Goal: Transaction & Acquisition: Subscribe to service/newsletter

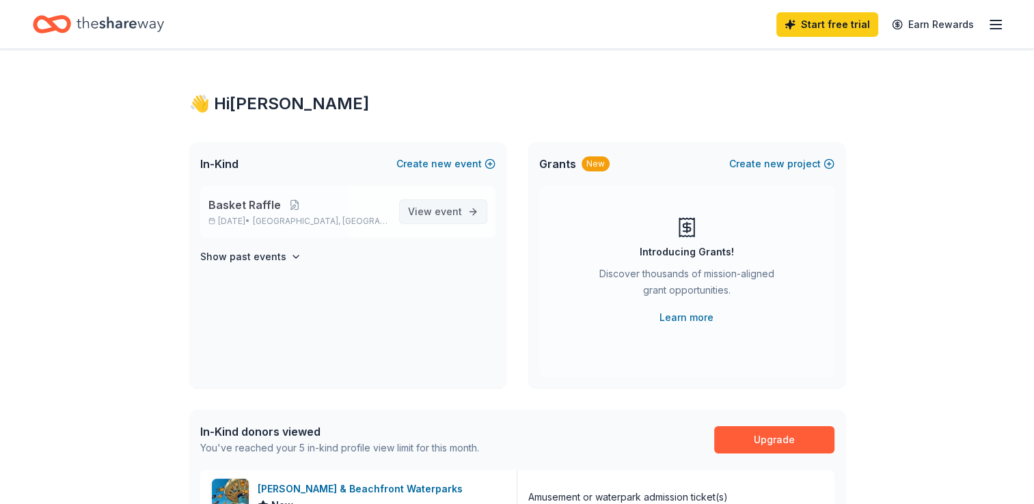
click at [433, 215] on span "View event" at bounding box center [435, 212] width 54 height 16
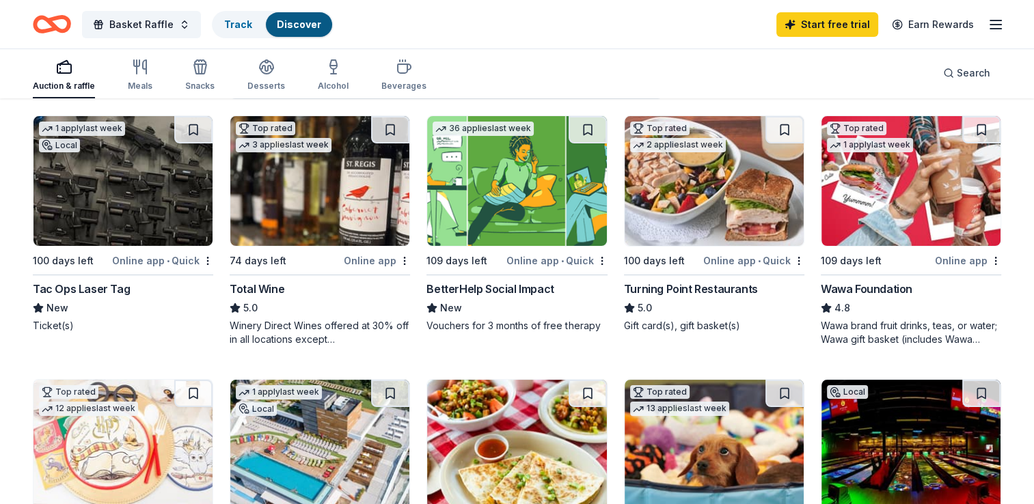
scroll to position [137, 0]
click at [328, 207] on img at bounding box center [319, 181] width 179 height 130
click at [338, 202] on img at bounding box center [319, 181] width 179 height 130
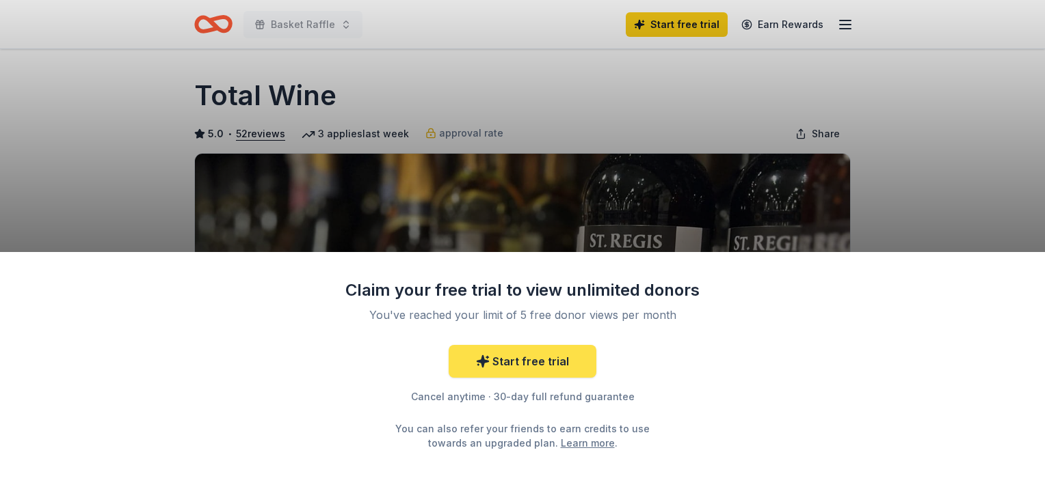
click at [526, 362] on link "Start free trial" at bounding box center [522, 361] width 148 height 33
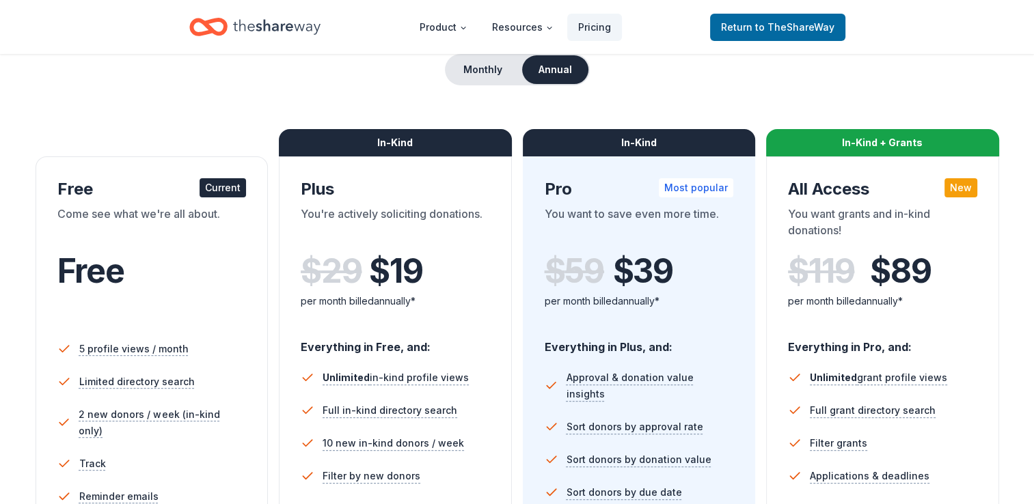
scroll to position [68, 0]
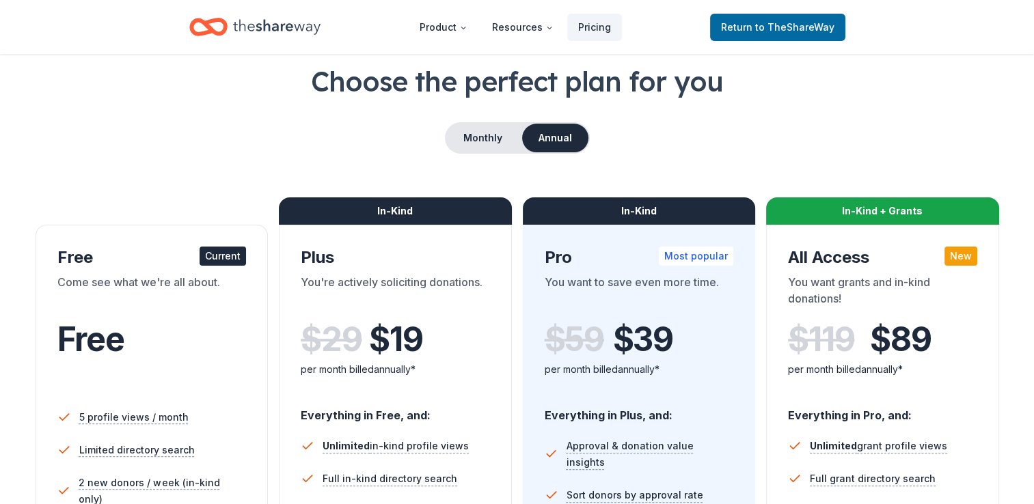
click at [547, 131] on button "Annual" at bounding box center [555, 138] width 66 height 29
click at [489, 144] on button "Monthly" at bounding box center [482, 138] width 73 height 29
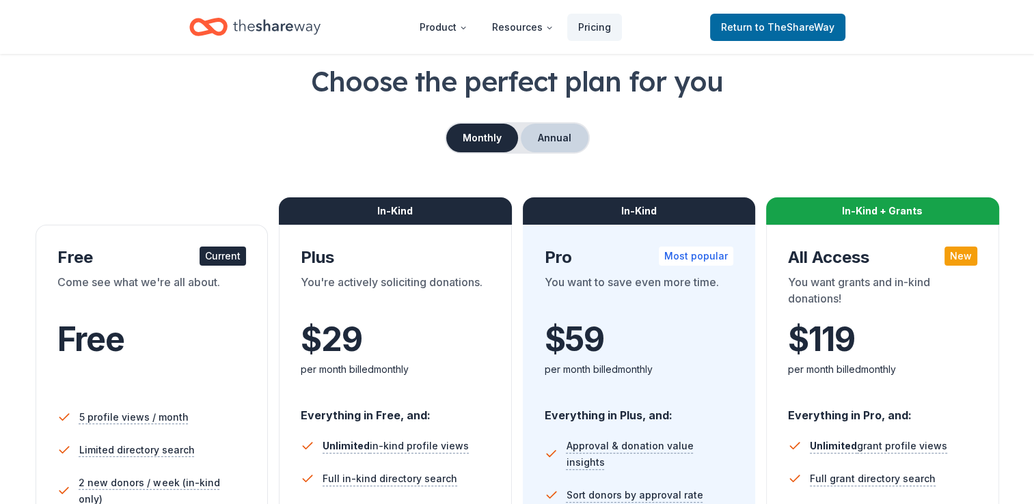
click at [555, 135] on button "Annual" at bounding box center [555, 138] width 68 height 29
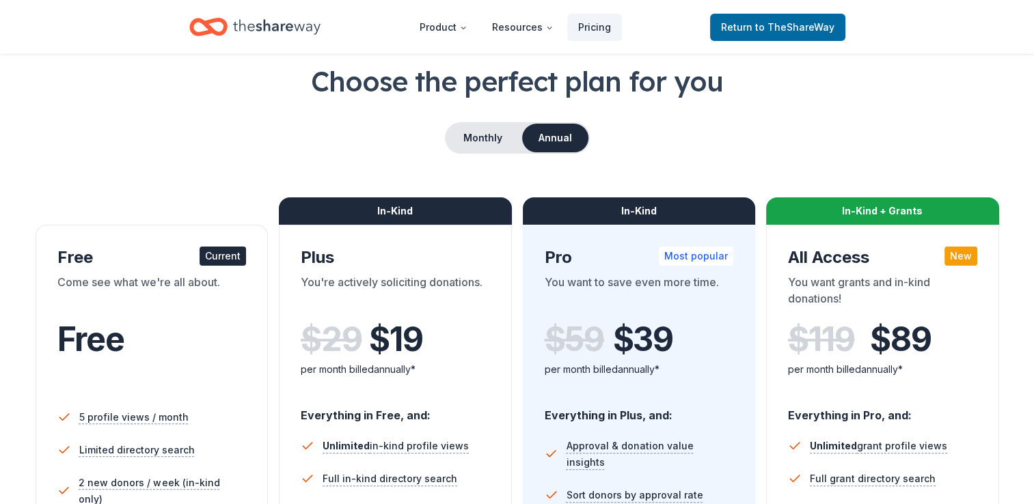
scroll to position [0, 0]
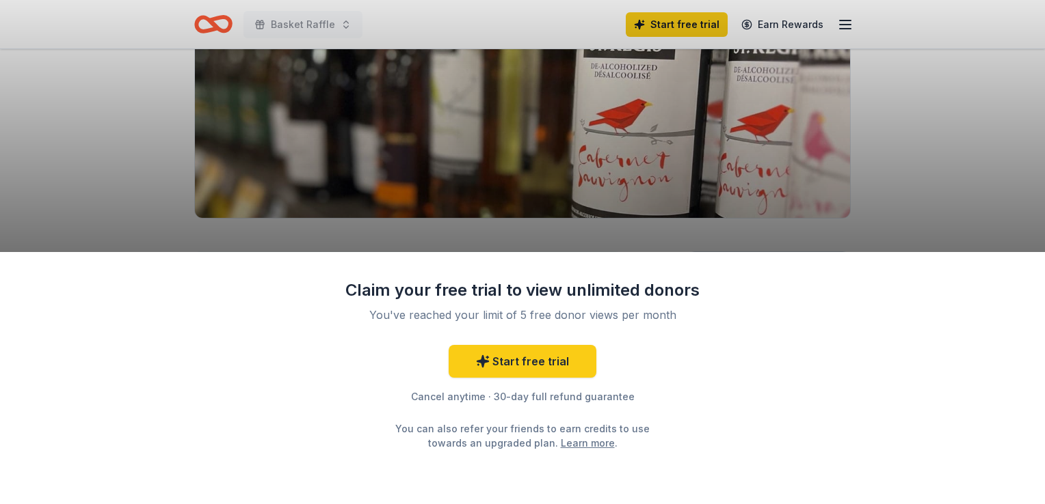
scroll to position [205, 0]
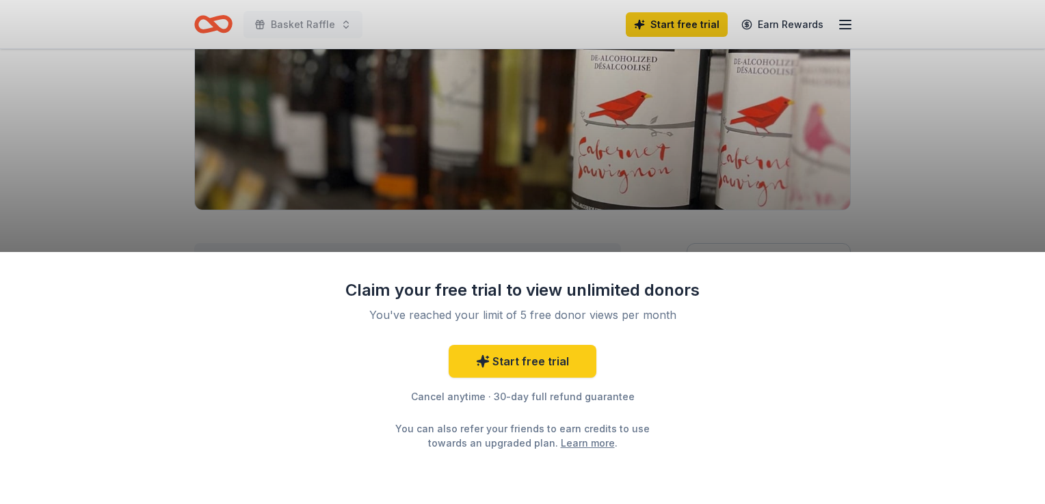
click at [921, 173] on div "Claim your free trial to view unlimited donors You've reached your limit of 5 f…" at bounding box center [522, 252] width 1045 height 504
